Goal: Task Accomplishment & Management: Use online tool/utility

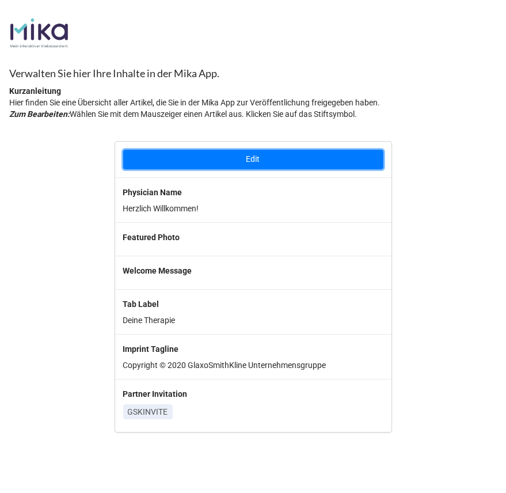
click at [247, 162] on button "Edit" at bounding box center [253, 160] width 260 height 20
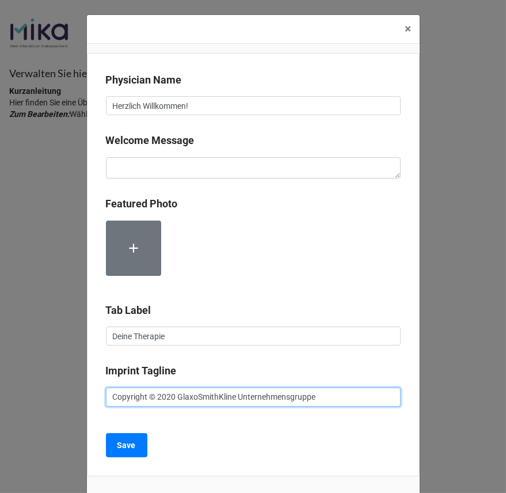
click at [235, 394] on input "Copyright © 2020 GlaxoSmithKline Unternehmensgruppe" at bounding box center [253, 397] width 295 height 20
drag, startPoint x: 329, startPoint y: 397, endPoint x: 107, endPoint y: 390, distance: 221.6
click at [107, 390] on input "Copyright © 2020 GlaxoSmithKline Unternehmensgruppe" at bounding box center [253, 397] width 295 height 20
click at [166, 394] on input "Copyright © 2020 GlaxoSmithKline Unternehmensgruppe" at bounding box center [253, 397] width 295 height 20
drag, startPoint x: 157, startPoint y: 396, endPoint x: 342, endPoint y: 397, distance: 185.3
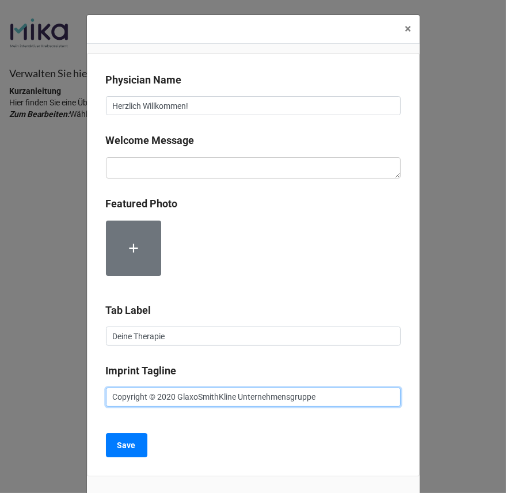
click at [342, 397] on input "Copyright © 2020 GlaxoSmithKline Unternehmensgruppe" at bounding box center [253, 397] width 295 height 20
drag, startPoint x: 110, startPoint y: 396, endPoint x: 147, endPoint y: 396, distance: 36.8
click at [147, 396] on input "Copyright © ..." at bounding box center [253, 397] width 295 height 20
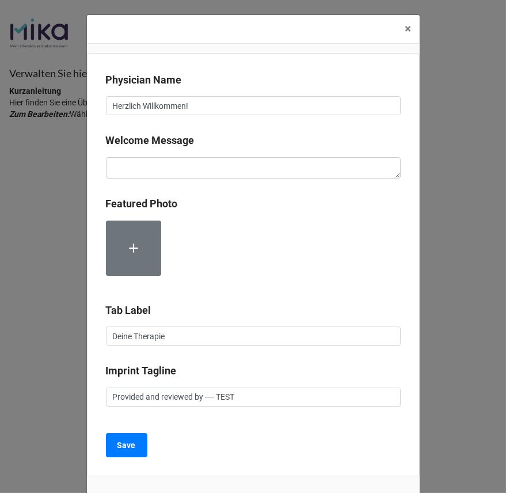
click at [220, 287] on div "Featured Photo" at bounding box center [253, 244] width 295 height 97
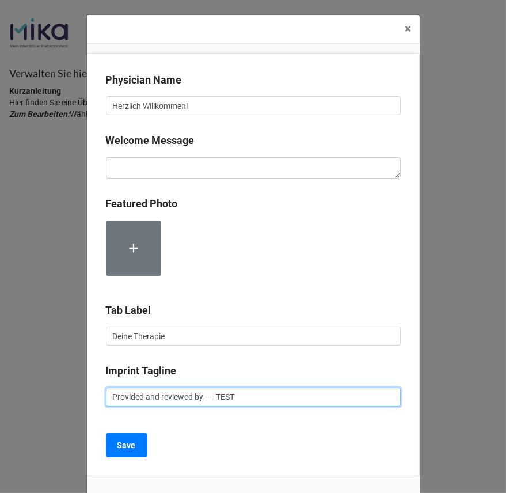
drag, startPoint x: 226, startPoint y: 397, endPoint x: 272, endPoint y: 397, distance: 46.6
click at [272, 397] on input "Provided and reviewed by ---- TEST" at bounding box center [253, 397] width 295 height 20
type input "Provided and reviewed by Internal Demo"
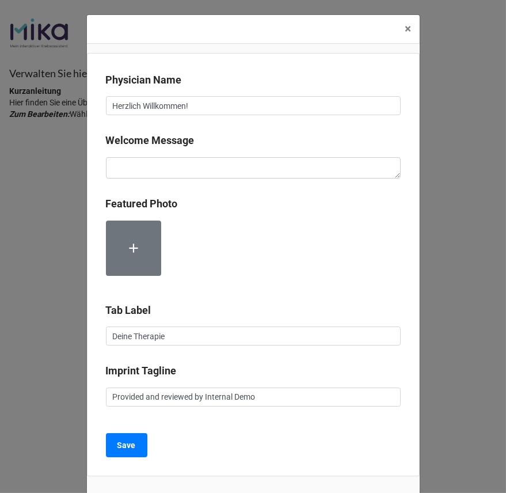
click at [273, 377] on b "Imprint Tagline" at bounding box center [253, 372] width 295 height 20
click at [143, 337] on input "Deine Therapie" at bounding box center [253, 336] width 295 height 20
drag, startPoint x: 173, startPoint y: 337, endPoint x: 80, endPoint y: 330, distance: 93.5
click at [80, 330] on div "× Close Physician Name Herzlich Willkommen! Welcome Message Featured Photo Tab …" at bounding box center [253, 246] width 506 height 493
type input "Your Therapy"
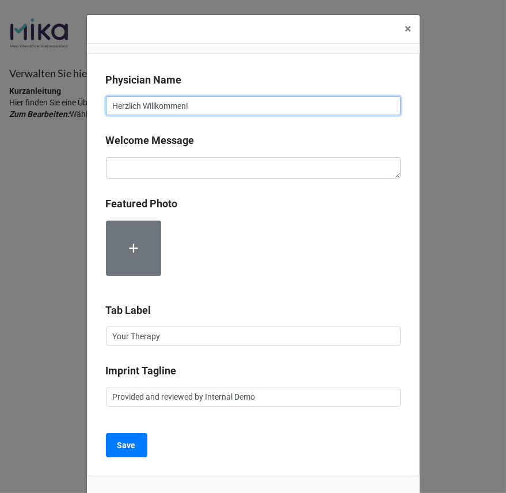
click at [165, 100] on input "Herzlich Willkommen!" at bounding box center [253, 106] width 295 height 20
drag, startPoint x: 198, startPoint y: 107, endPoint x: 67, endPoint y: 93, distance: 131.9
click at [67, 93] on div "× Close Physician Name Herzlich Willkommen! Welcome Message Featured Photo Tab …" at bounding box center [253, 246] width 506 height 493
type input "Welcome"
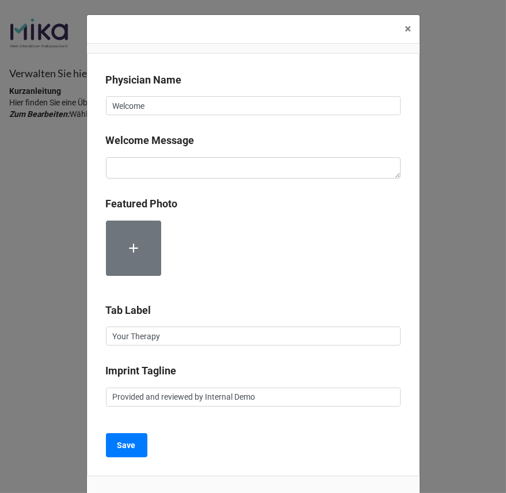
click at [284, 144] on b "Welcome Message" at bounding box center [253, 142] width 295 height 20
click at [131, 449] on b "Save" at bounding box center [126, 445] width 18 height 12
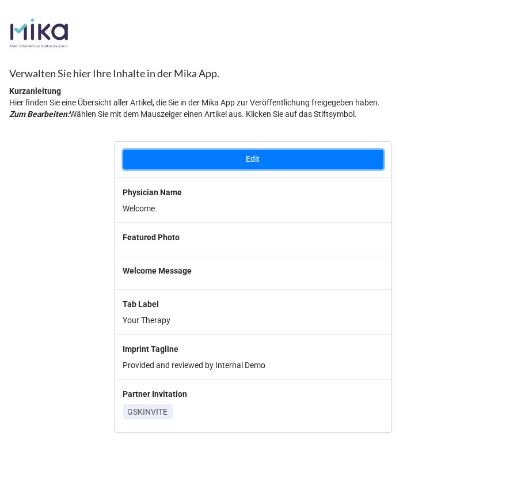
click at [244, 161] on button "Edit" at bounding box center [253, 160] width 260 height 20
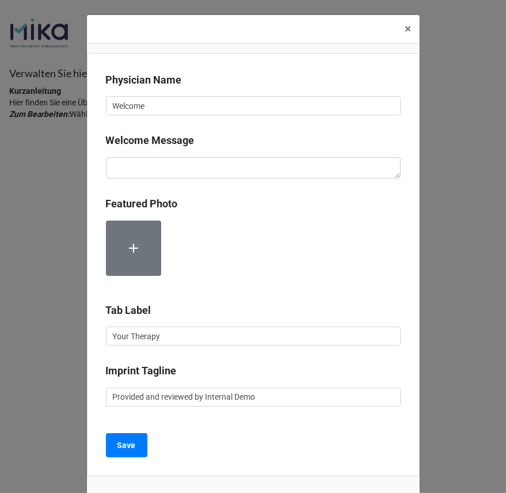
click at [138, 247] on label at bounding box center [133, 247] width 55 height 55
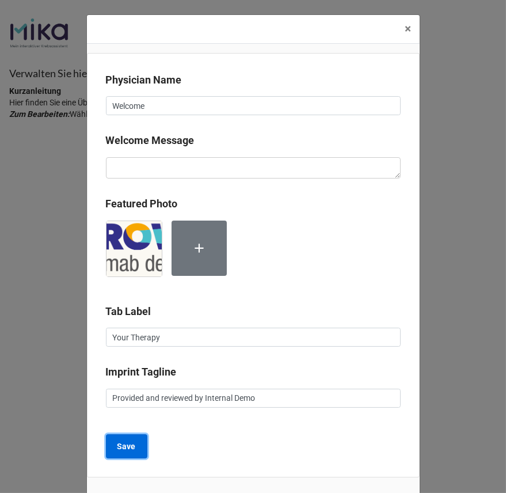
click at [120, 451] on b "Save" at bounding box center [126, 446] width 18 height 12
